Goal: Find contact information: Obtain details needed to contact an individual or organization

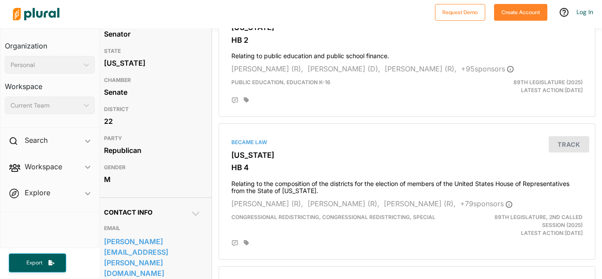
scroll to position [110, 7]
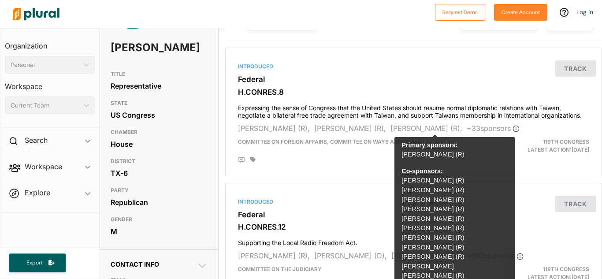
scroll to position [67, 0]
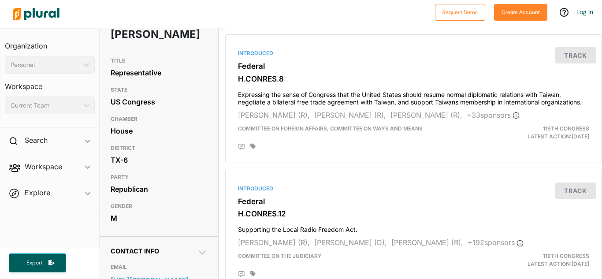
click at [271, 22] on div at bounding box center [220, 14] width 422 height 31
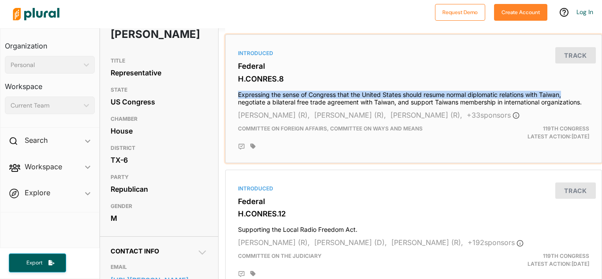
scroll to position [67, 7]
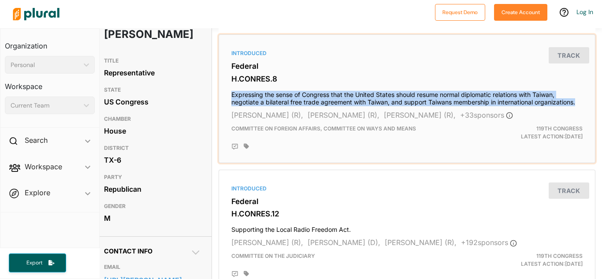
copy h4 "Expressing the sense of Congress that the United States should resume normal di…"
drag, startPoint x: 237, startPoint y: 94, endPoint x: 580, endPoint y: 103, distance: 343.7
click at [580, 103] on div "Introduced Federal H.CONRES.8 Expressing the sense of Congress that the United …" at bounding box center [406, 98] width 369 height 120
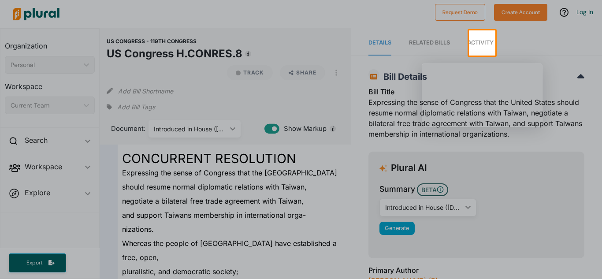
click at [270, 72] on div at bounding box center [301, 167] width 602 height 223
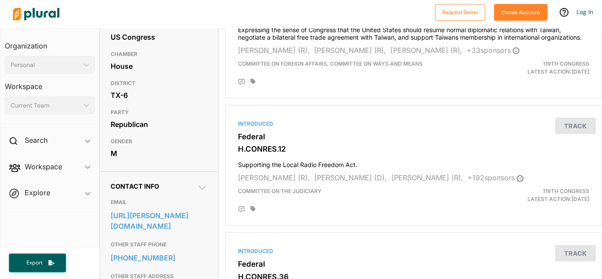
scroll to position [131, 0]
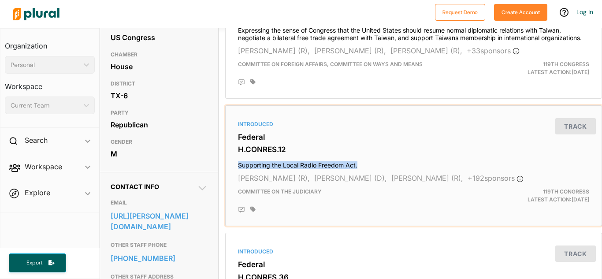
copy h4 "Supporting the Local Radio Freedom Act."
drag, startPoint x: 236, startPoint y: 166, endPoint x: 367, endPoint y: 165, distance: 130.8
click at [367, 165] on div "Introduced Federal H.CONRES.12 Supporting the Local Radio Freedom Act. Steve Wo…" at bounding box center [413, 165] width 369 height 113
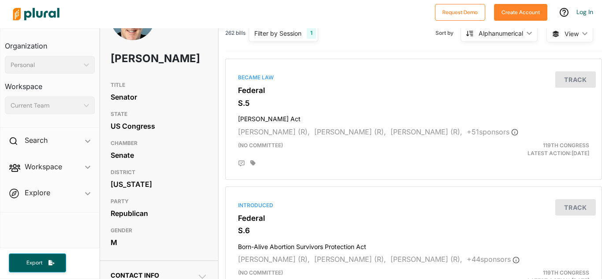
scroll to position [44, 0]
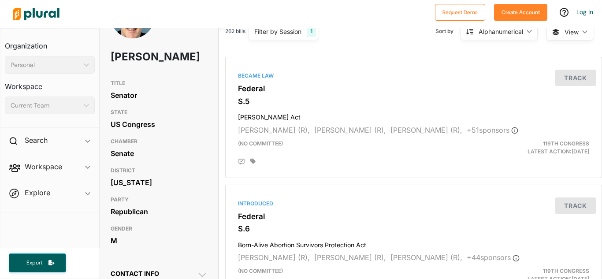
click at [2, 151] on div "Search ic_keyboard_arrow_down" at bounding box center [49, 142] width 99 height 24
click at [2, 164] on span "Workspace ic_keyboard_arrow_down Members Bills Tags Saved Searches Activity" at bounding box center [49, 168] width 99 height 24
click at [2, 166] on span "Workspace ic_keyboard_arrow_down Members Bills Tags Saved Searches Activity" at bounding box center [49, 168] width 99 height 24
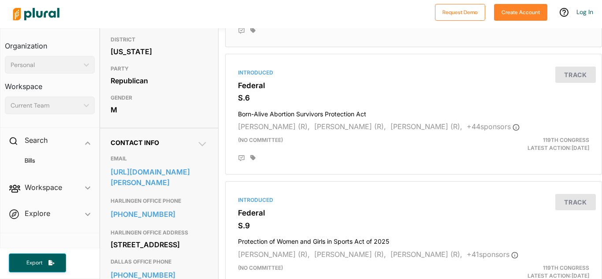
scroll to position [177, 0]
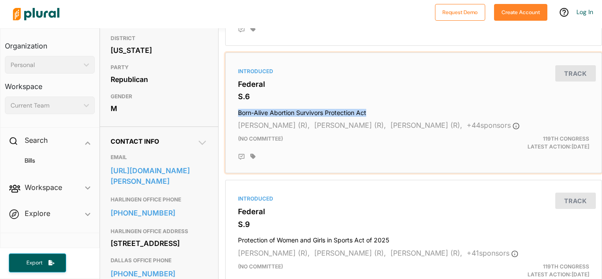
copy h4 "Born-Alive Abortion Survivors Protection Act"
drag, startPoint x: 237, startPoint y: 112, endPoint x: 370, endPoint y: 114, distance: 133.5
click at [370, 114] on div "Introduced Federal S.6 Born-Alive Abortion Survivors Protection Act James Lankf…" at bounding box center [413, 112] width 369 height 113
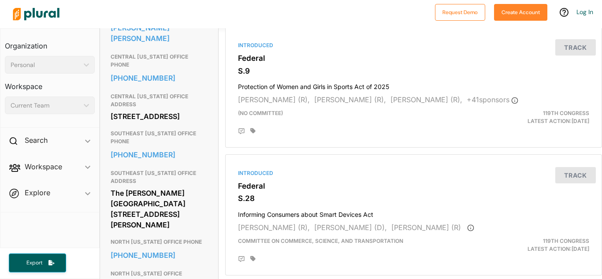
scroll to position [330, 0]
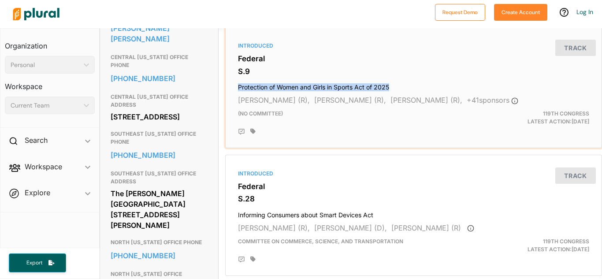
copy h4 "Protection of Women and Girls in Sports Act of 2025"
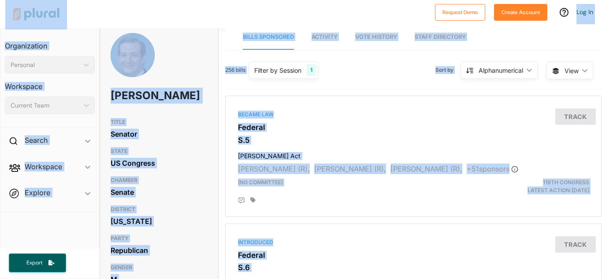
scroll to position [0, 0]
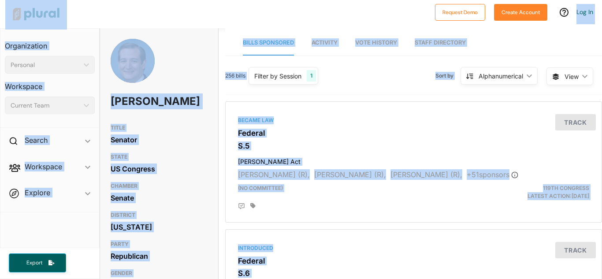
drag, startPoint x: 236, startPoint y: 88, endPoint x: 225, endPoint y: -37, distance: 126.0
click at [225, 0] on html "Request Demo Create Account Log In Organization Personal ic_keyboard_arrow_down…" at bounding box center [301, 139] width 602 height 279
click at [212, 100] on div "[PERSON_NAME]" at bounding box center [159, 79] width 118 height 81
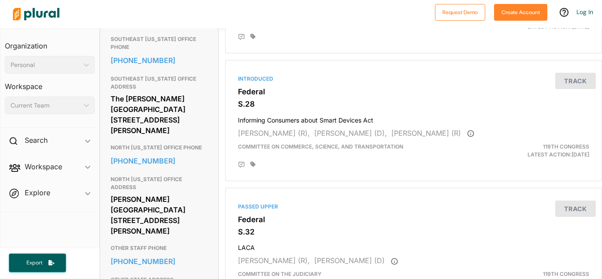
scroll to position [426, 0]
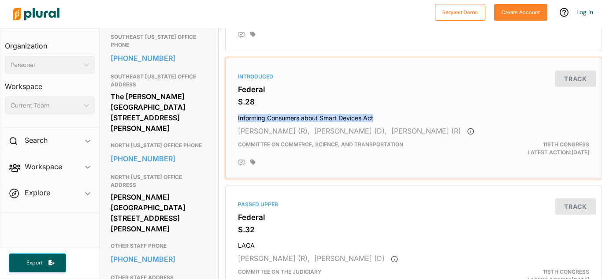
copy h4 "Informing Consumers about Smart Devices Act"
drag, startPoint x: 235, startPoint y: 120, endPoint x: 386, endPoint y: 112, distance: 150.9
click at [386, 112] on div "Introduced Federal S.28 Informing Consumers about Smart Devices Act Ted Cruz (R…" at bounding box center [413, 118] width 369 height 113
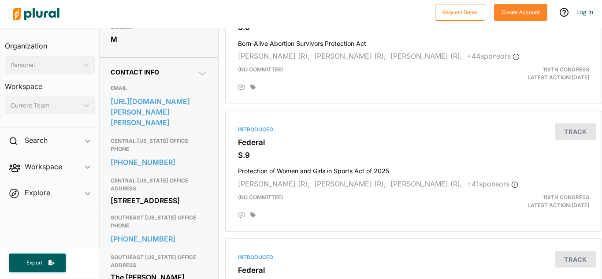
scroll to position [247, 0]
drag, startPoint x: 111, startPoint y: 174, endPoint x: 168, endPoint y: 185, distance: 58.9
click at [168, 193] on div "[STREET_ADDRESS]" at bounding box center [159, 199] width 97 height 13
copy div "300 E. 8th St. Suite 961 Austin, TX 78701"
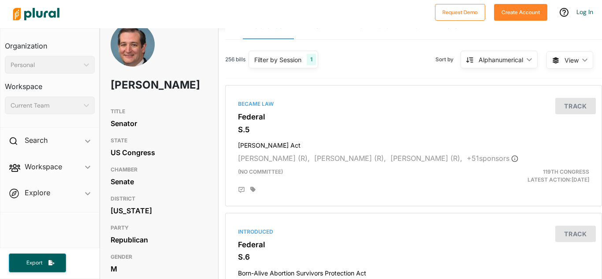
scroll to position [0, 0]
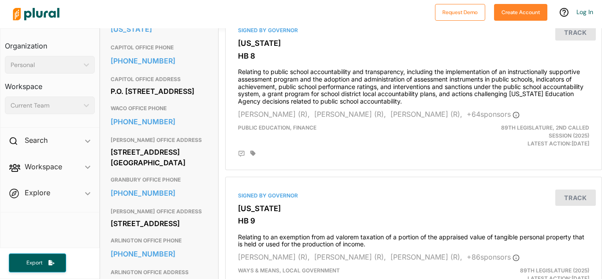
scroll to position [363, 0]
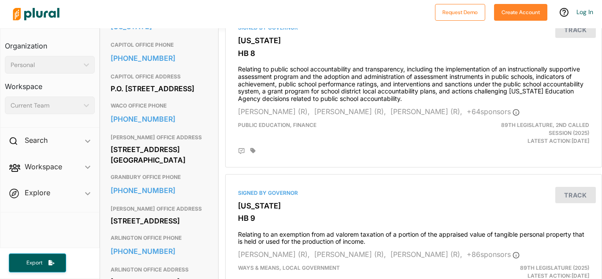
drag, startPoint x: 108, startPoint y: 72, endPoint x: 171, endPoint y: 96, distance: 67.2
click at [171, 96] on div "Contact Info EMAIL brian.birdwell@senate.texas.gov CAPITOL OFFICE PHONE 512-463…" at bounding box center [159, 129] width 118 height 379
copy div "P.O. Box 12068 Capitol Station Austin, TX 78711"
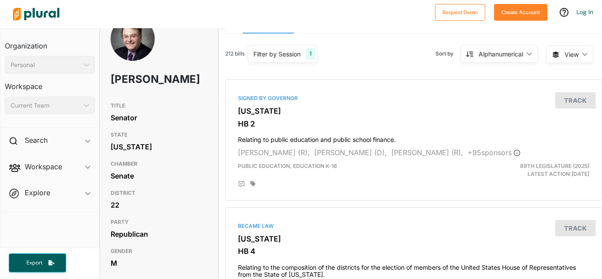
scroll to position [0, 0]
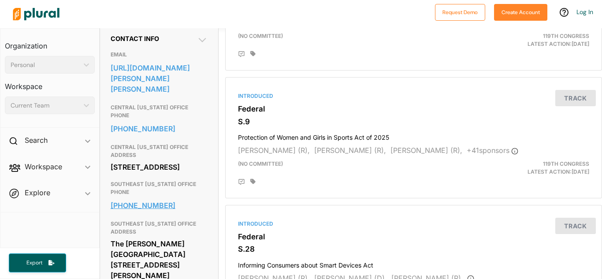
scroll to position [280, 0]
drag, startPoint x: 110, startPoint y: 141, endPoint x: 189, endPoint y: 158, distance: 81.6
click at [189, 158] on div "CENTRAL [US_STATE] OFFICE ADDRESS [STREET_ADDRESS]" at bounding box center [159, 157] width 97 height 37
copy div "[STREET_ADDRESS]"
